Goal: Task Accomplishment & Management: Complete application form

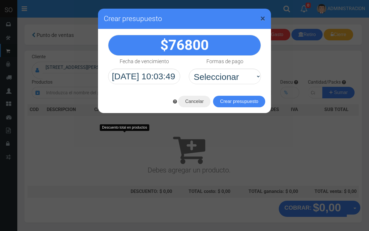
click at [262, 16] on span "×" at bounding box center [262, 18] width 5 height 11
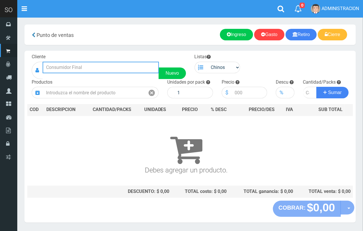
click at [76, 67] on input "text" at bounding box center [101, 68] width 116 height 12
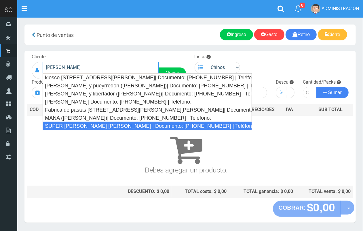
click at [88, 128] on div "SUPER [PERSON_NAME] [PERSON_NAME] | Documento: [PHONE_NUMBER] | Teléfono:" at bounding box center [147, 126] width 209 height 9
type input "SUPER [PERSON_NAME] [PERSON_NAME] | Documento: [PHONE_NUMBER] | Teléfono:"
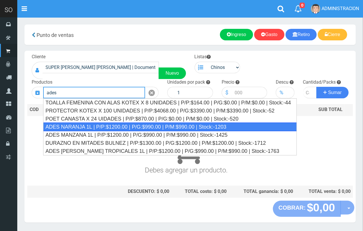
click at [114, 128] on div "ADES NARANJA 1L | P/P:$1200.00 | P/G:$990.00 | P/M:$990.00 | Stock:-1203" at bounding box center [170, 126] width 254 height 9
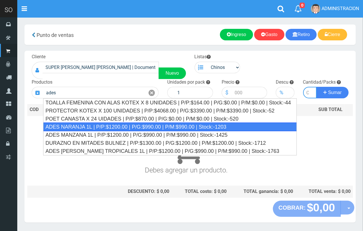
type input "ADES NARANJA 1L | P/P:$1200.00 | P/G:$990.00 | P/M:$990.00 | Stock:-1203"
type input "8"
type input "1200.00"
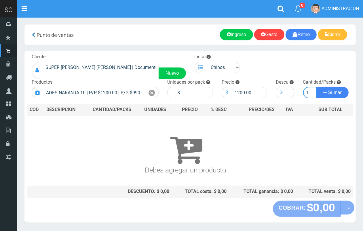
scroll to position [0, 1]
type input "1"
click at [317, 87] on button "Sumar" at bounding box center [333, 93] width 32 height 12
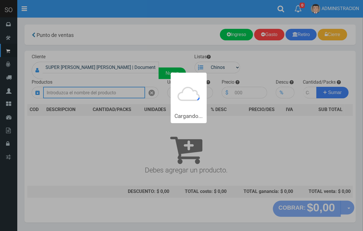
scroll to position [0, 0]
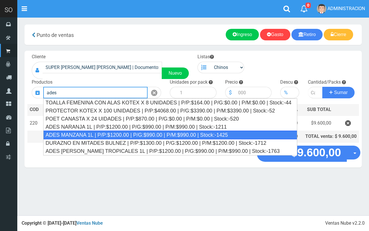
click at [115, 133] on div "ADES MANZANA 1L | P/P:$1200.00 | P/G:$990.00 | P/M:$990.00 | Stock:-1425" at bounding box center [170, 135] width 254 height 9
type input "ADES MANZANA 1L | P/P:$1200.00 | P/G:$990.00 | P/M:$990.00 | Stock:-1425"
type input "8"
type input "1200.00"
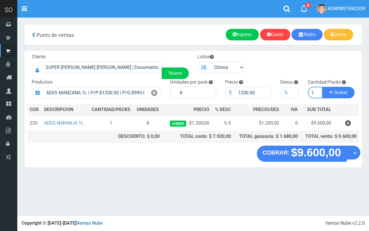
type input "1"
click at [322, 87] on button "Sumar" at bounding box center [338, 93] width 32 height 12
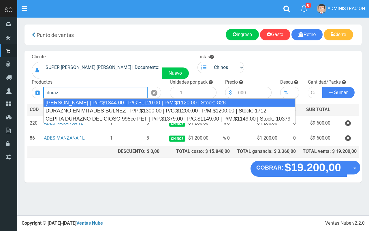
click at [102, 103] on div "[PERSON_NAME] | P/P:$1344.00 | P/G:$1120.00 | P/M:$1120.00 | Stock:-828" at bounding box center [169, 102] width 252 height 9
type input "[PERSON_NAME] | P/P:$1344.00 | P/G:$1120.00 | P/M:$1120.00 | Stock:-828"
type input "12"
type input "1344.00"
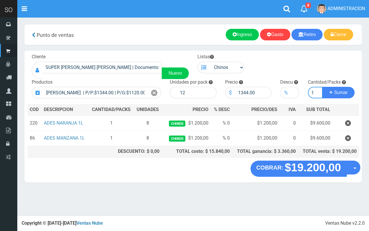
type input "1"
click at [322, 87] on button "Sumar" at bounding box center [338, 93] width 32 height 12
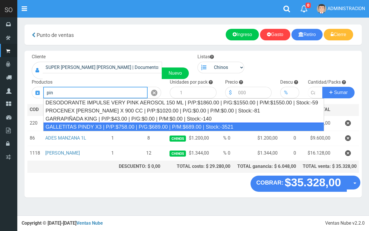
click at [102, 124] on div "GALLETITAS PINDY X3 | P/P:$758.00 | P/G:$689.00 | P/M:$689.00 | Stock:-3521" at bounding box center [183, 126] width 281 height 9
type input "GALLETITAS PINDY X3 | P/P:$758.00 | P/G:$689.00 | P/M:$689.00 | Stock:-3521"
type input "12"
type input "758.00"
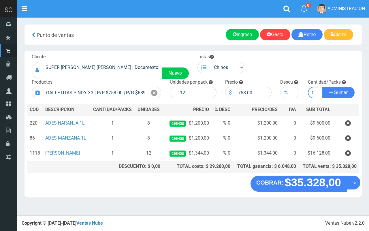
type input "1"
click at [322, 87] on button "Sumar" at bounding box center [338, 93] width 32 height 12
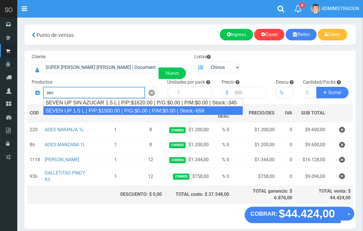
click at [120, 111] on div "SEVEN UP 1.5 L | P/P:$1500.00 | P/G:$0.00 | P/M:$0.00 | Stock:-658" at bounding box center [143, 110] width 200 height 9
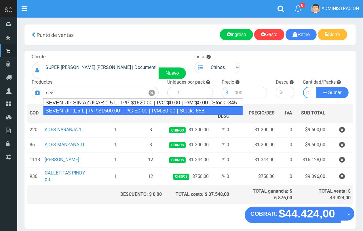
type input "SEVEN UP 1.5 L | P/P:$1500.00 | P/G:$0.00 | P/M:$0.00 | Stock:-658"
type input "6"
type input "1500.00"
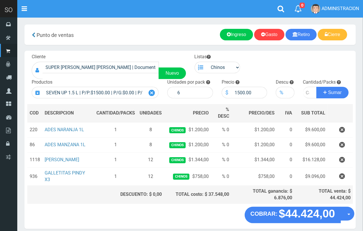
click at [153, 92] on icon at bounding box center [152, 93] width 6 height 8
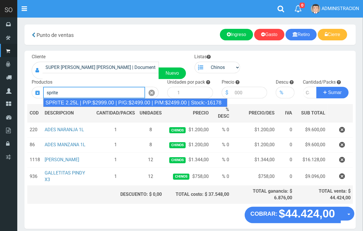
click at [124, 103] on div "SPRITE 2.25L | P/P:$2999.00 | P/G:$2499.00 | P/M:$2499.00 | Stock:-16178" at bounding box center [135, 102] width 184 height 9
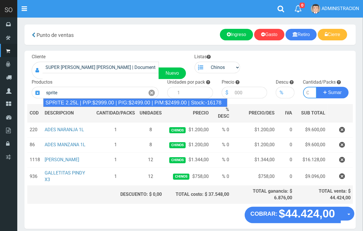
type input "SPRITE 2.25L | P/P:$2999.00 | P/G:$2499.00 | P/M:$2499.00 | Stock:-16178"
type input "8"
type input "2999.00"
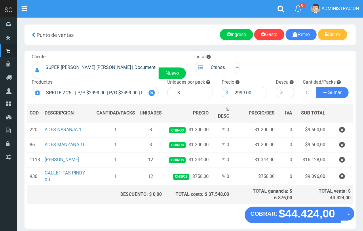
click at [152, 94] on icon at bounding box center [152, 93] width 6 height 8
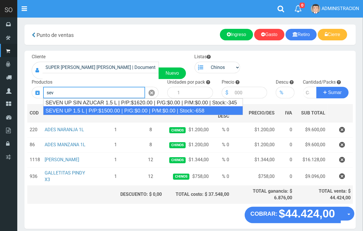
click at [120, 111] on div "SEVEN UP 1.5 L | P/P:$1500.00 | P/G:$0.00 | P/M:$0.00 | Stock:-658" at bounding box center [143, 110] width 200 height 9
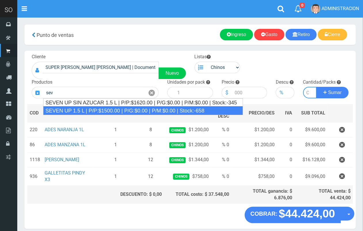
type input "SEVEN UP 1.5 L | P/P:$1500.00 | P/G:$0.00 | P/M:$0.00 | Stock:-658"
type input "6"
type input "1500.00"
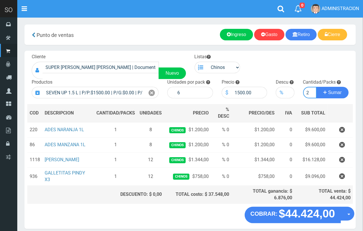
scroll to position [0, 1]
type input "2"
click at [317, 87] on button "Sumar" at bounding box center [333, 93] width 32 height 12
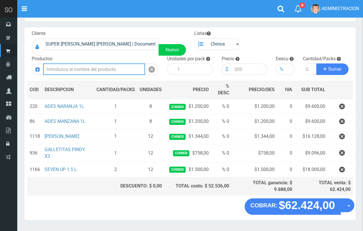
scroll to position [32, 0]
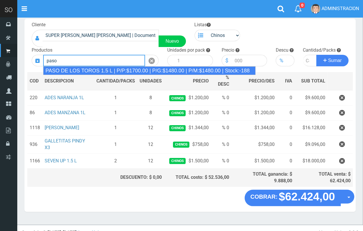
click at [98, 70] on div "PASO DE LOS TOROS 1.5 L | P/P:$1700.00 | P/G:$1480.00 | P/M:$1480.00 | Stock:-1…" at bounding box center [149, 70] width 213 height 9
type input "PASO DE LOS TOROS 1.5 L | P/P:$1700.00 | P/G:$1480.00 | P/M:$1480.00 | Stock:-1…"
type input "8"
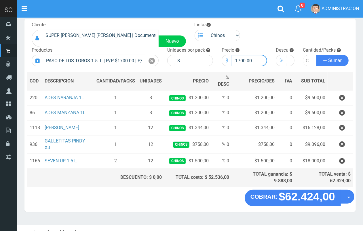
click at [244, 60] on input "1700.00" at bounding box center [250, 61] width 36 height 12
click at [245, 59] on input "1700.00" at bounding box center [250, 61] width 36 height 12
type input "1776.00"
click at [307, 60] on input "number" at bounding box center [310, 61] width 14 height 12
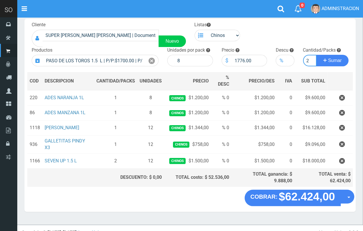
type input "2"
click at [317, 55] on button "Sumar" at bounding box center [333, 61] width 32 height 12
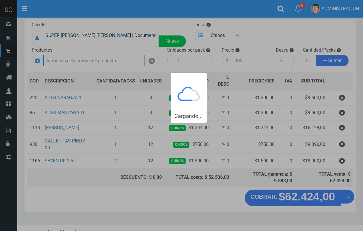
scroll to position [0, 0]
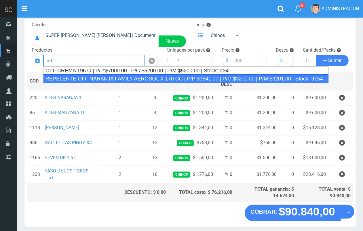
click at [73, 77] on div "REPELENTE OFF NARANJA FAMILY AEROSOL X 170 CC | P/P:$3841.00 | P/G:$3201.00 | P…" at bounding box center [186, 78] width 286 height 9
type input "REPELENTE OFF NARANJA FAMILY AEROSOL X 170 CC | P/P:$3841.00 | P/G:$3201.00 | P…"
type input "12"
type input "3841.00"
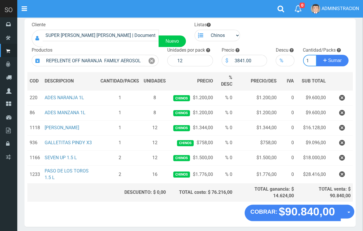
scroll to position [0, 1]
type input "1"
click at [317, 55] on button "Sumar" at bounding box center [333, 61] width 32 height 12
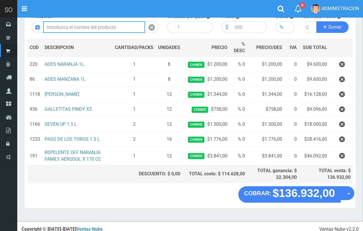
scroll to position [66, 0]
